Goal: Task Accomplishment & Management: Complete application form

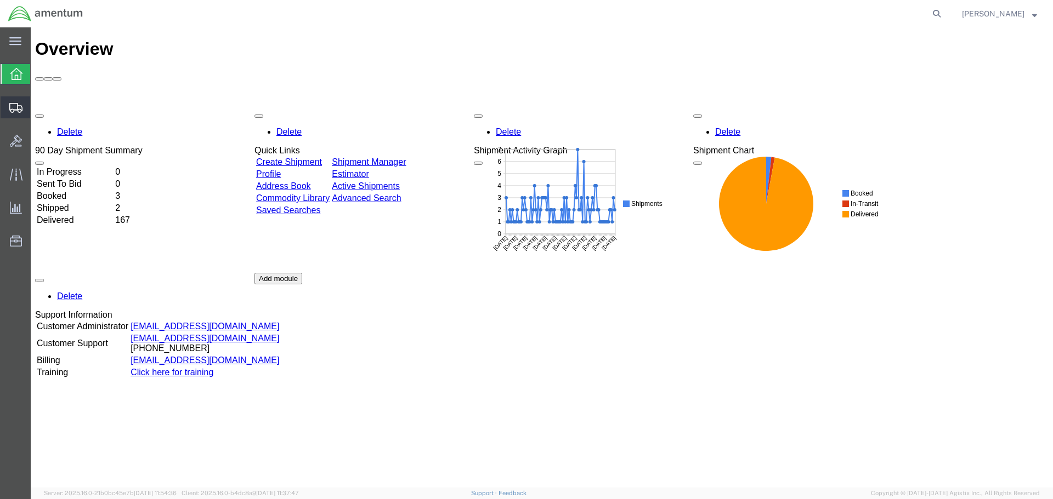
click at [0, 0] on span "Create Shipment" at bounding box center [0, 0] width 0 height 0
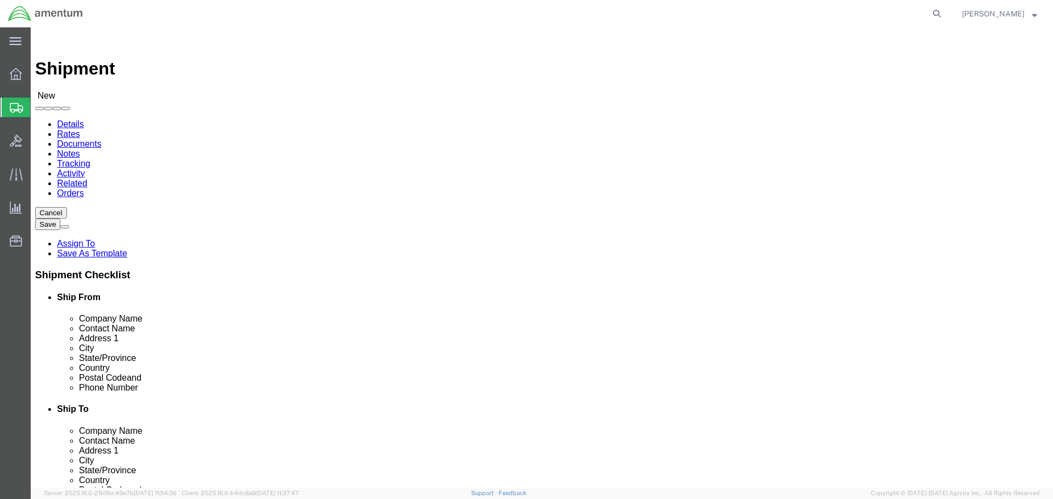
select select
select select "MYPROFILE"
select select "CA"
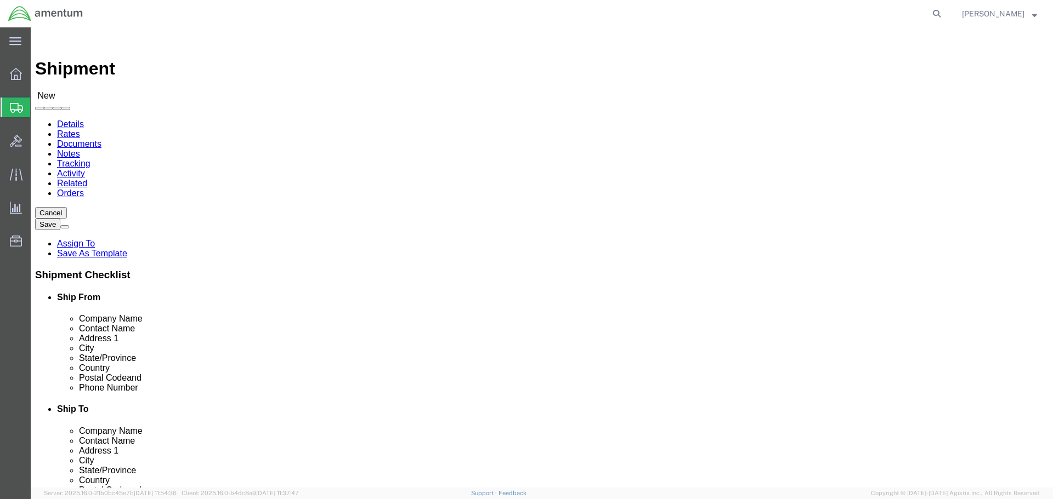
select select "49946"
select select "CA"
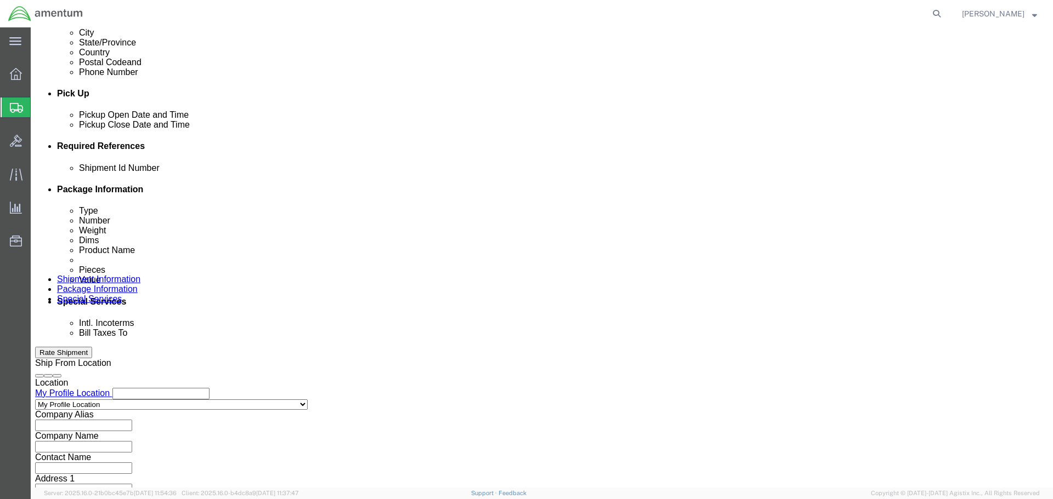
scroll to position [481, 0]
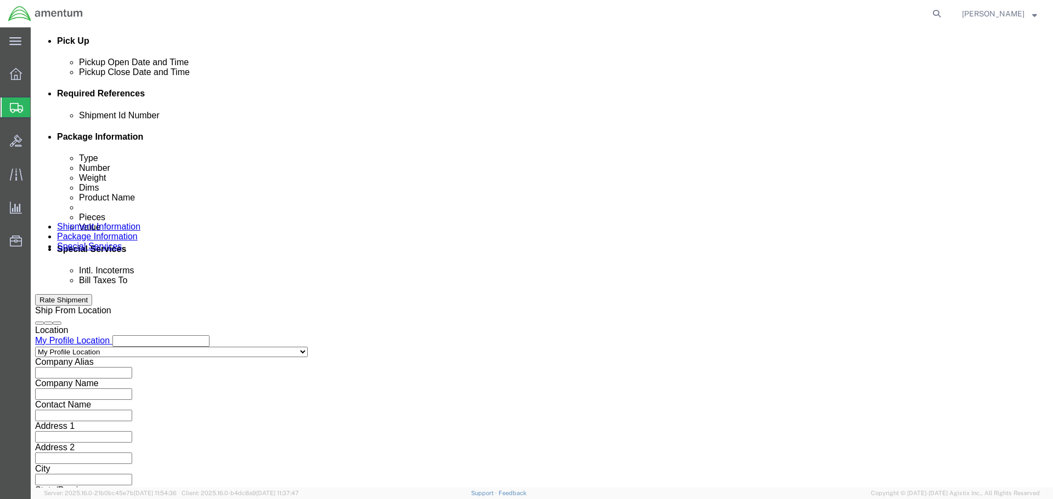
click input "text"
type input "1"
click button "Add reference"
click select "Select Account Type Activity ID Airline Appointment Number ASN Batch Request # …"
select select "DEPT"
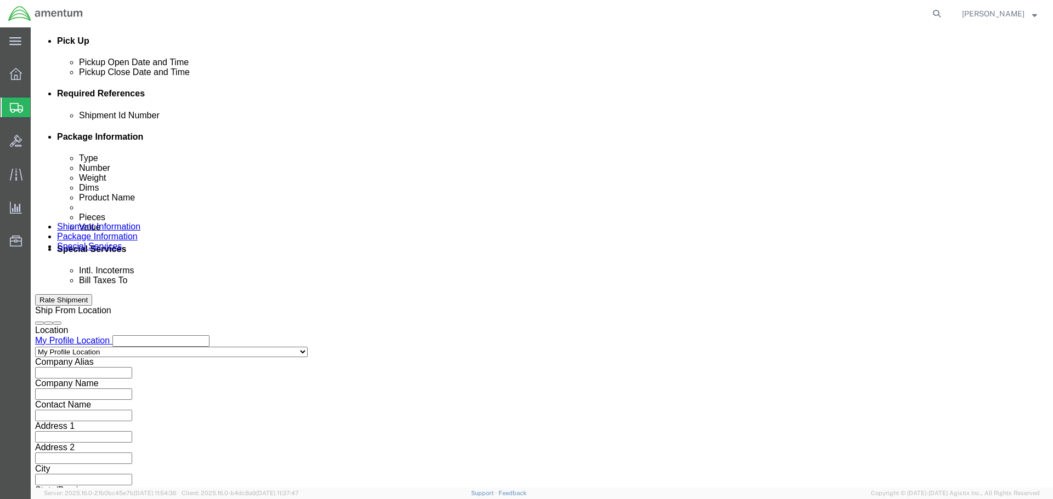
click select "Select Account Type Activity ID Airline Appointment Number ASN Batch Request # …"
click input "text"
type input "CBP"
click button "Add reference"
click select "Select Account Type Activity ID Airline Appointment Number ASN Batch Request # …"
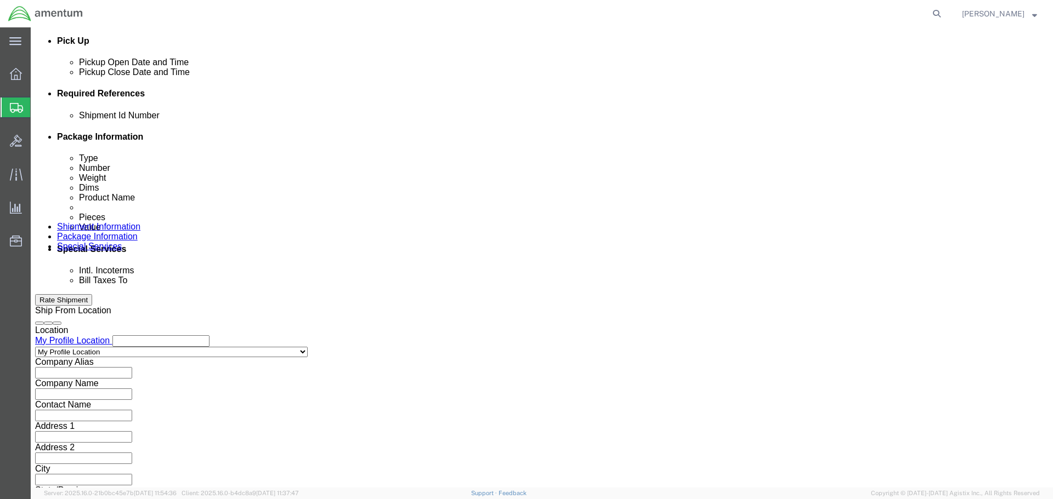
select select "PROJNUM"
click select "Select Account Type Activity ID Airline Appointment Number ASN Batch Request # …"
click input "text"
type input "6118.03.03.2219.000.WRS.0000"
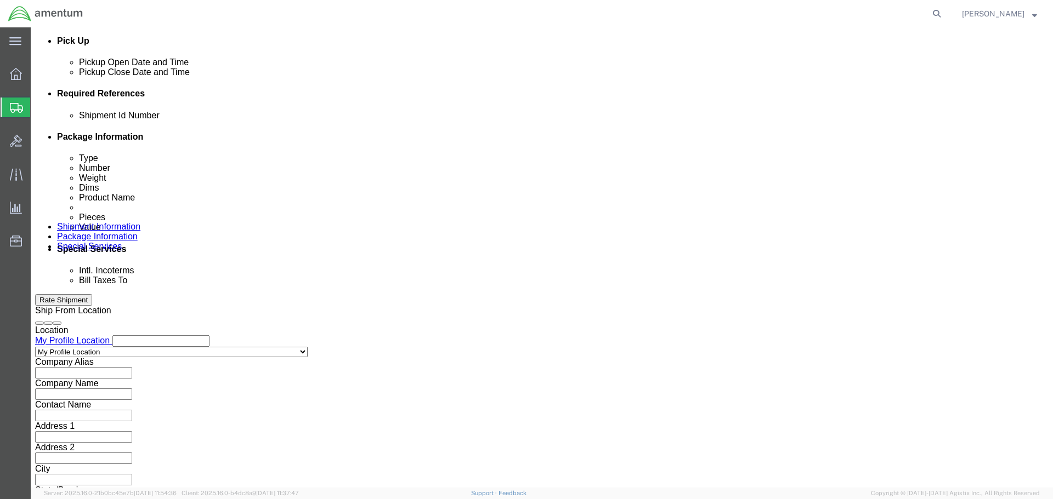
scroll to position [0, 0]
click button "Add reference"
click select "Select Account Type Activity ID Airline Appointment Number ASN Batch Request # …"
select select "CUSTREF"
click select "Select Account Type Activity ID Airline Appointment Number ASN Batch Request # …"
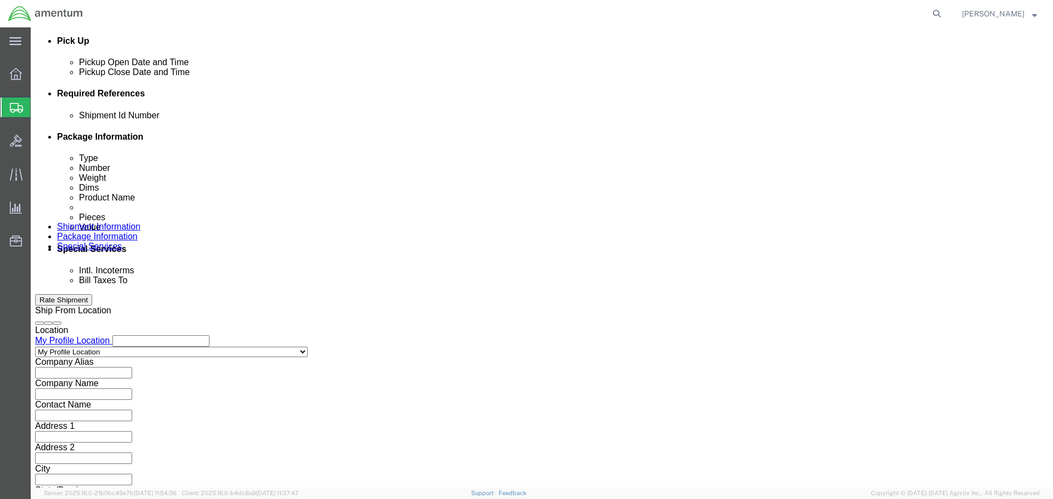
click input "text"
drag, startPoint x: 204, startPoint y: 216, endPoint x: 121, endPoint y: 216, distance: 83.3
click div "Select Account Type Activity ID Airline Appointment Number ASN Batch Request # …"
type input "Paperwork"
drag, startPoint x: 767, startPoint y: 440, endPoint x: 458, endPoint y: 366, distance: 317.9
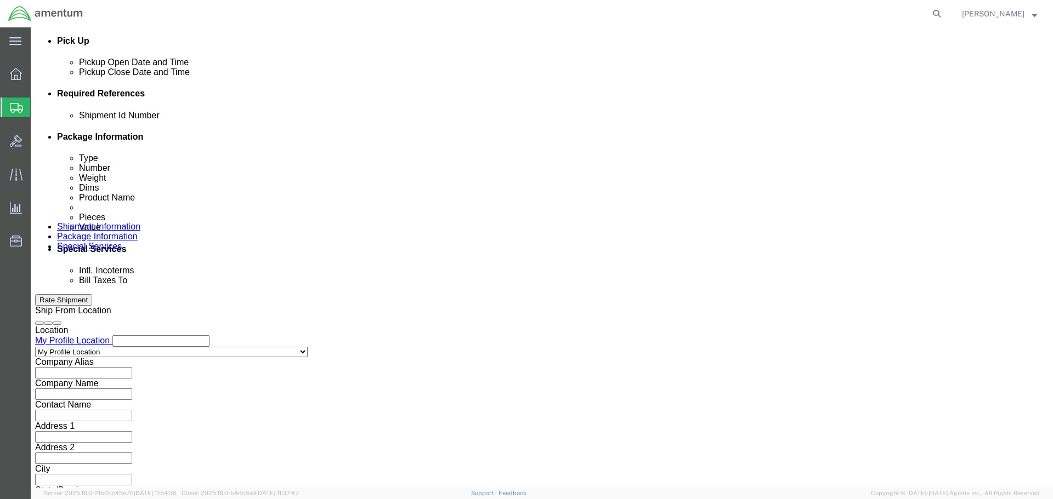
click button "Continue"
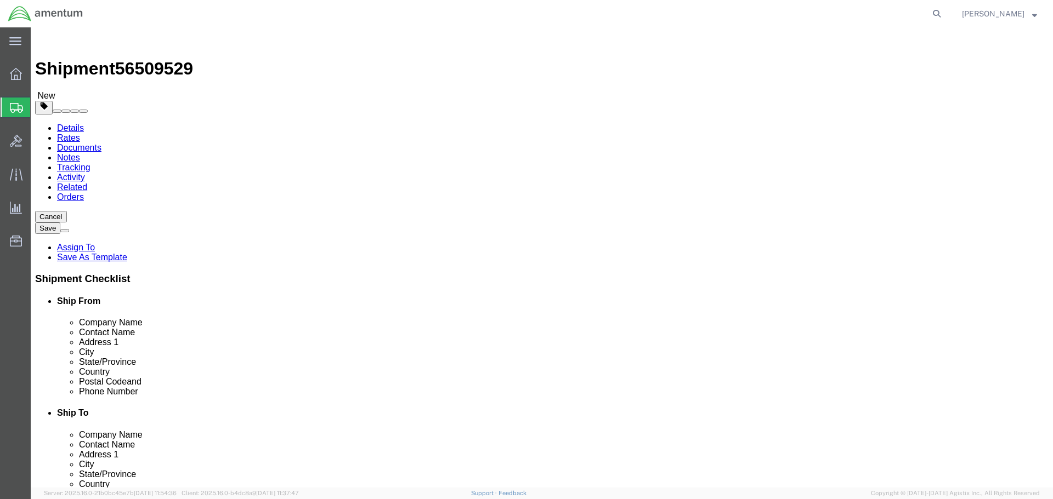
click select "Select BCK Boxes Bale(s) Basket(s) Bolt(s) Bottle(s) Buckets Bulk Bundle(s) Can…"
select select "ENV"
click select "Select BCK Boxes Bale(s) Basket(s) Bolt(s) Bottle(s) Buckets Bulk Bundle(s) Can…"
type input "9.50"
type input "12.50"
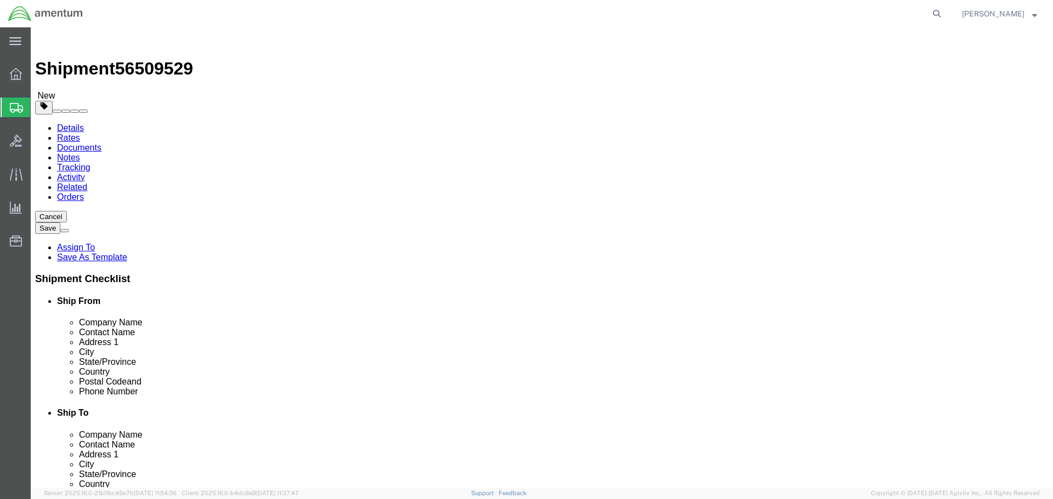
type input "0.25"
type input "1"
click link "Add Content"
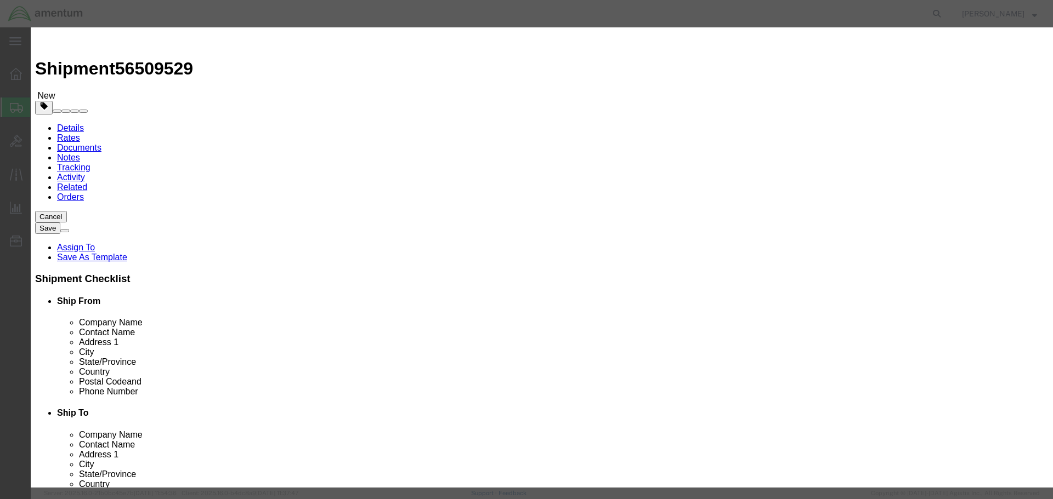
click input "text"
paste input "Paperwork"
type input "Paperwork"
click input "0"
type input "1"
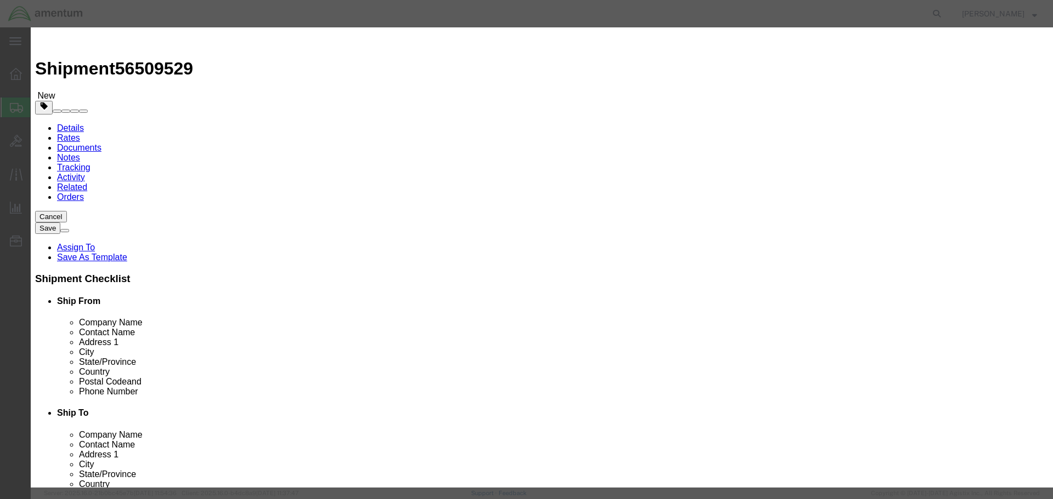
click input "text"
type input "1"
click button "Save & Close"
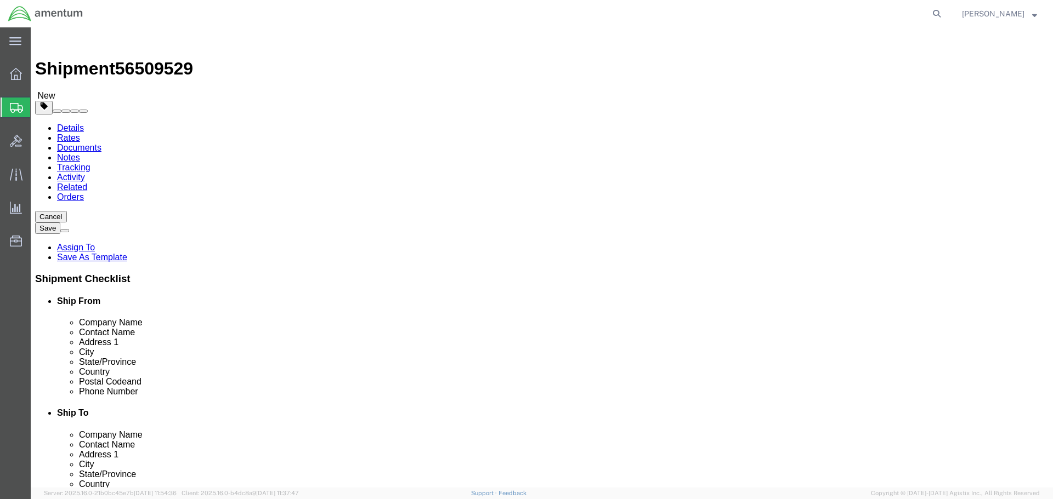
click button "Rate Shipment"
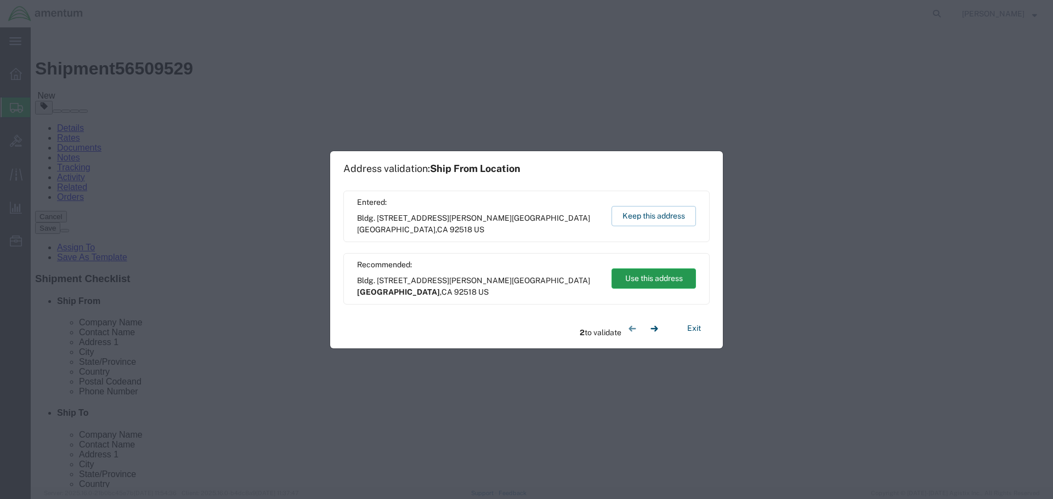
click at [656, 276] on button "Use this address" at bounding box center [653, 279] width 84 height 20
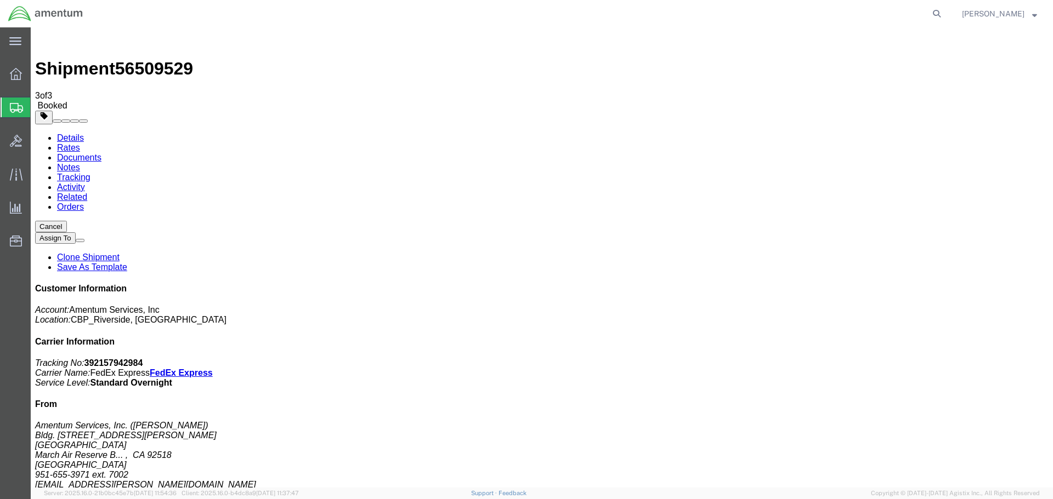
drag, startPoint x: 458, startPoint y: 196, endPoint x: 472, endPoint y: 292, distance: 97.0
click at [1036, 14] on strong "button" at bounding box center [1034, 14] width 5 height 4
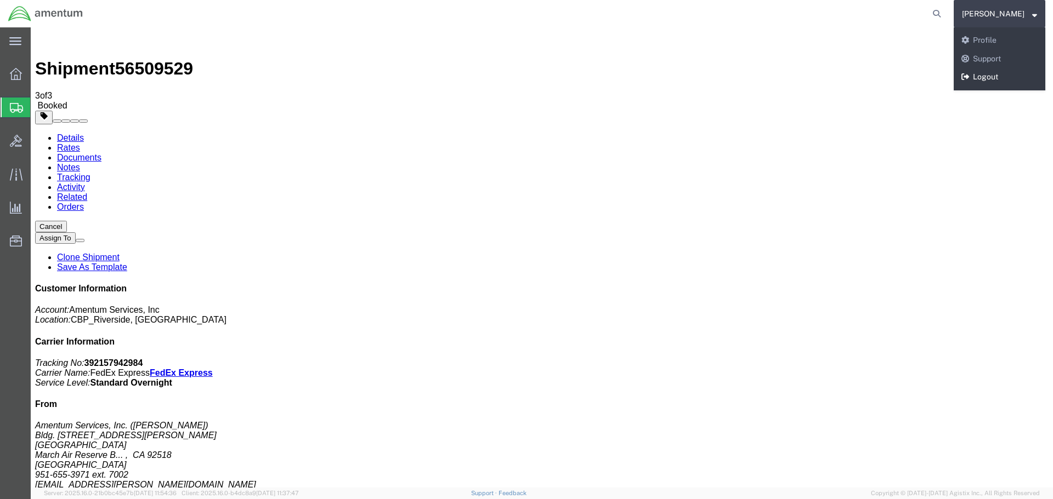
click at [1005, 76] on link "Logout" at bounding box center [999, 77] width 92 height 19
